Goal: Information Seeking & Learning: Learn about a topic

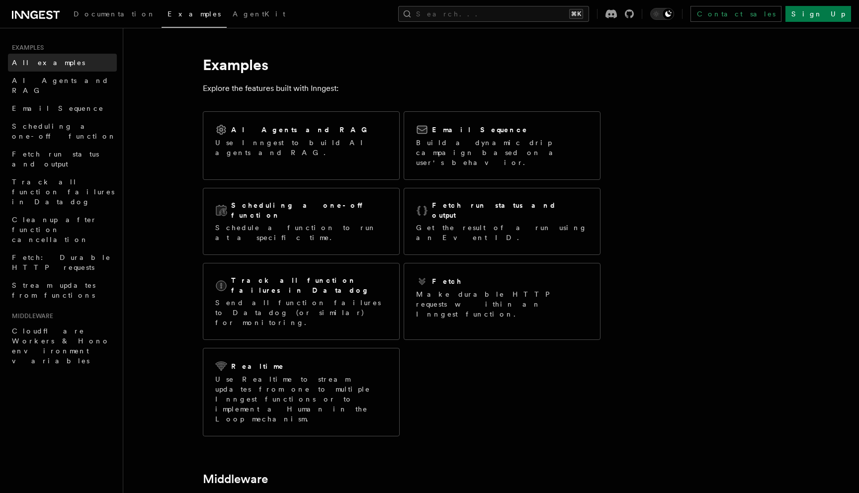
click at [34, 62] on span "All examples" at bounding box center [48, 63] width 73 height 8
click at [37, 85] on span "AI Agents and RAG" at bounding box center [64, 86] width 105 height 20
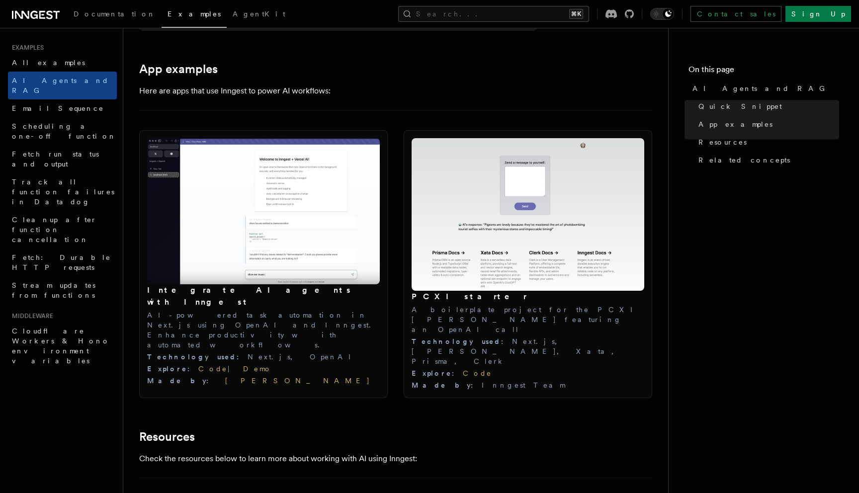
scroll to position [1121, 0]
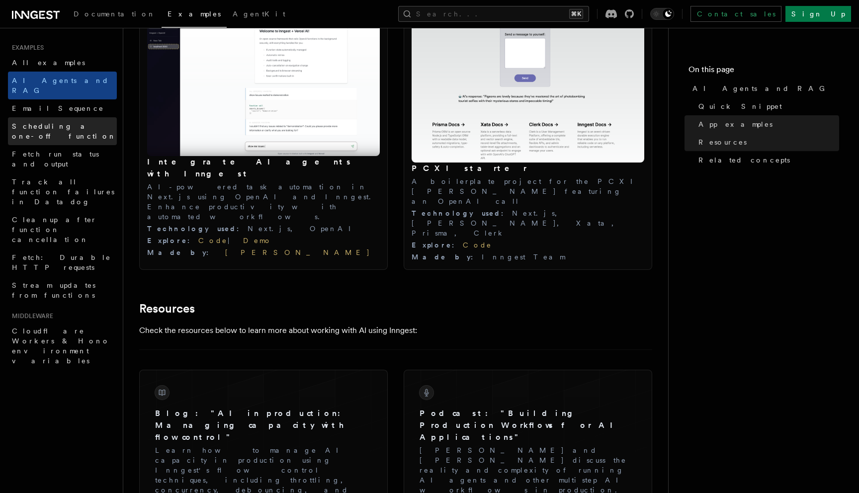
click at [61, 122] on link "Scheduling a one-off function" at bounding box center [62, 131] width 109 height 28
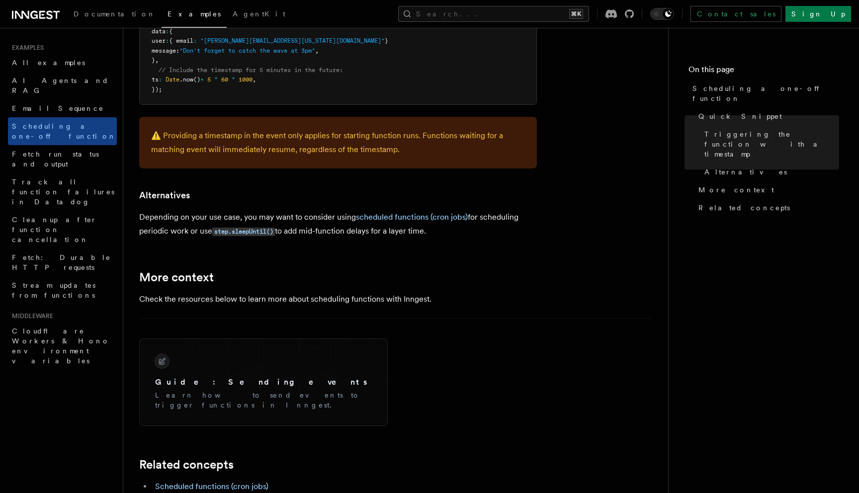
scroll to position [740, 0]
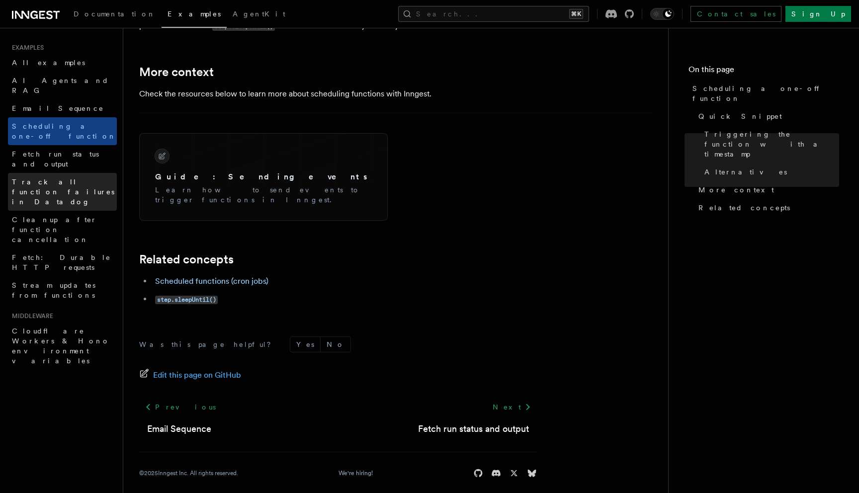
click at [74, 177] on span "Track all function failures in Datadog" at bounding box center [64, 192] width 105 height 30
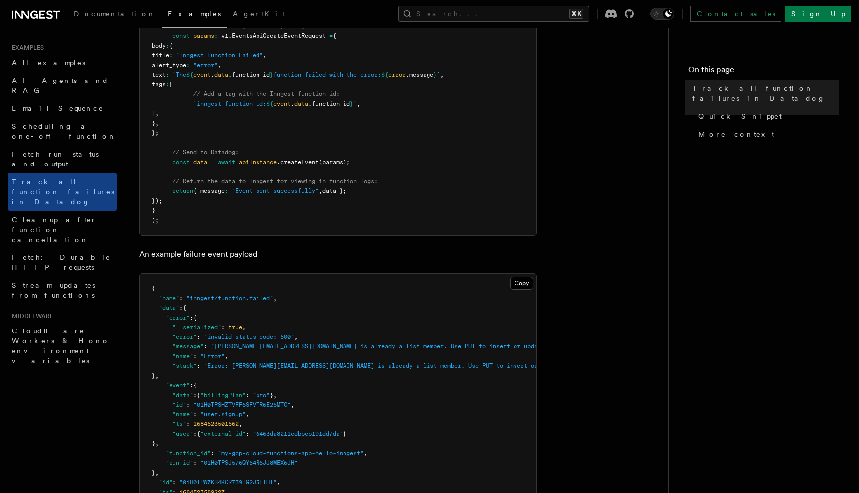
scroll to position [818, 0]
